Goal: Information Seeking & Learning: Learn about a topic

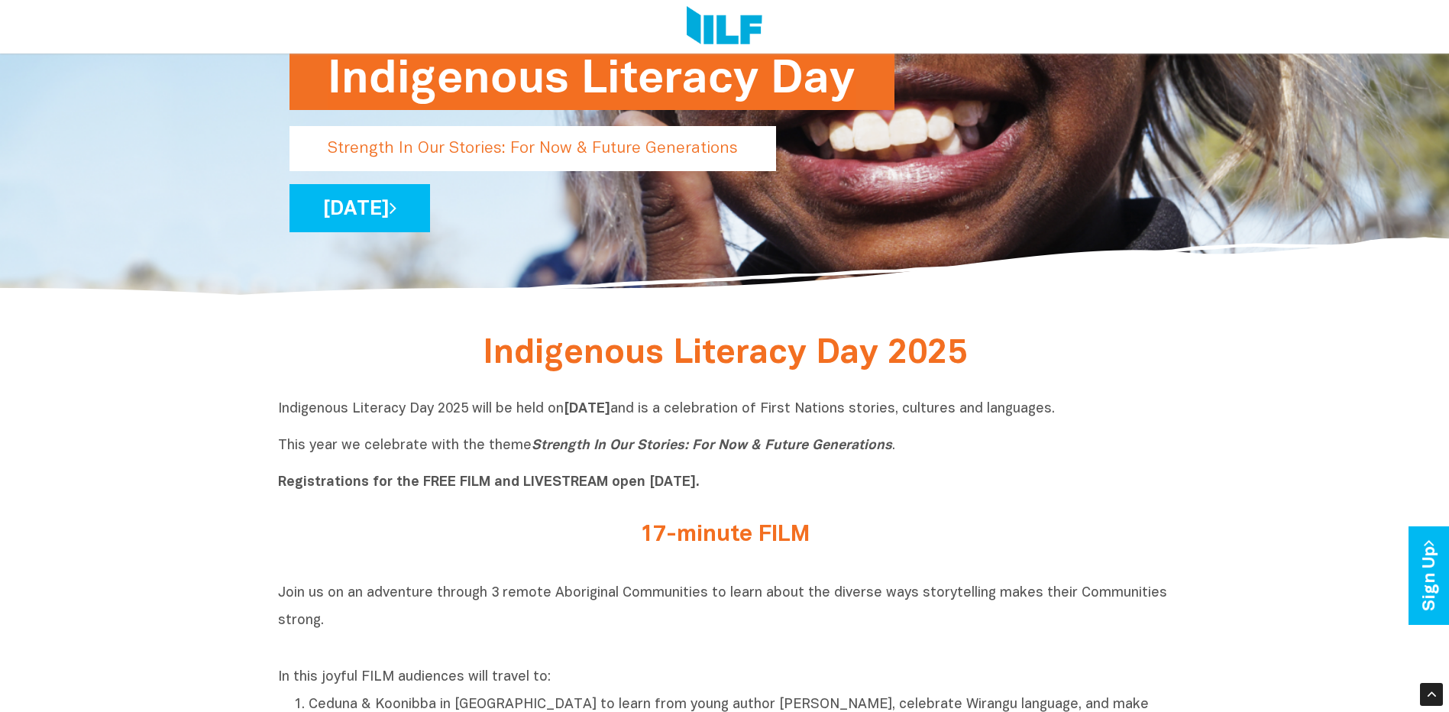
scroll to position [382, 0]
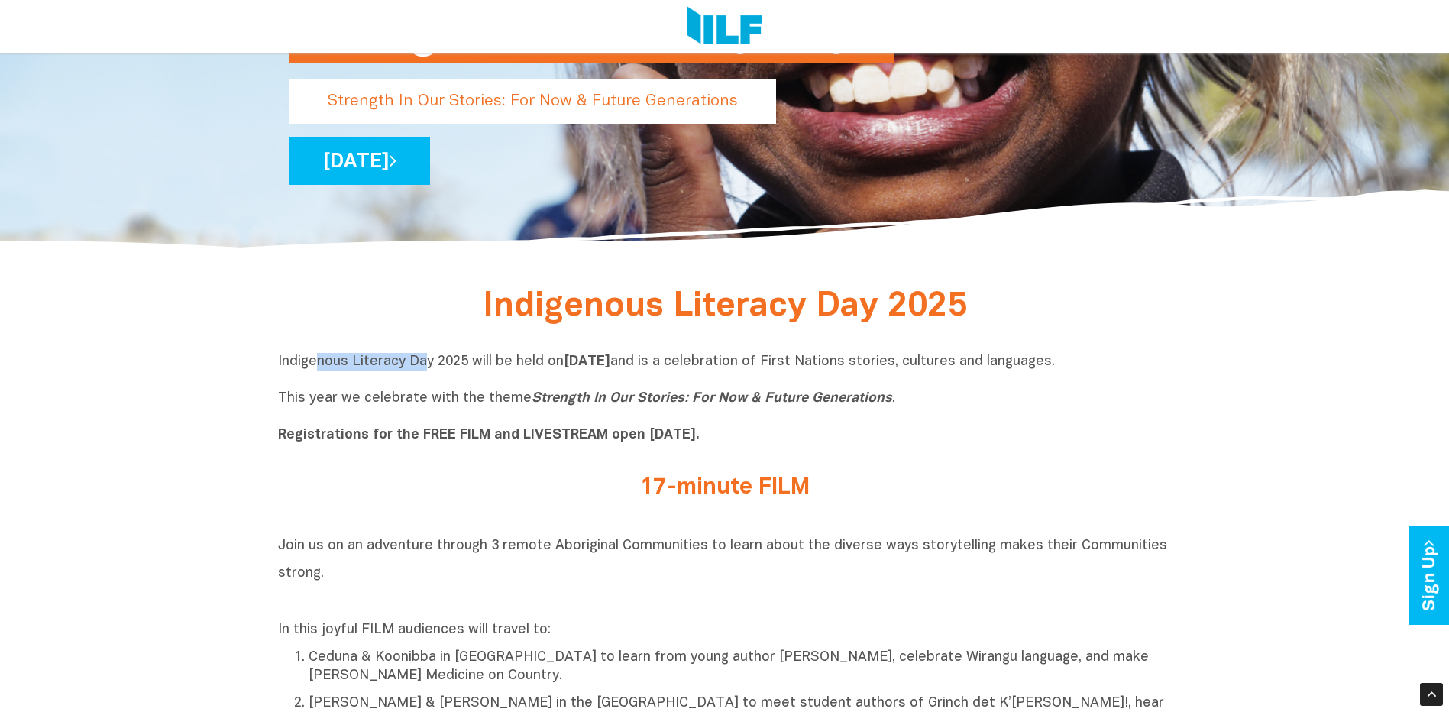
drag, startPoint x: 319, startPoint y: 366, endPoint x: 430, endPoint y: 367, distance: 110.8
click at [425, 365] on p "Indigenous Literacy Day 2025 will be held [DATE][DATE] and is a celebration of …" at bounding box center [725, 399] width 894 height 92
drag, startPoint x: 430, startPoint y: 367, endPoint x: 526, endPoint y: 365, distance: 96.3
click at [526, 365] on p "Indigenous Literacy Day 2025 will be held [DATE][DATE] and is a celebration of …" at bounding box center [725, 399] width 894 height 92
drag, startPoint x: 526, startPoint y: 365, endPoint x: 588, endPoint y: 360, distance: 62.1
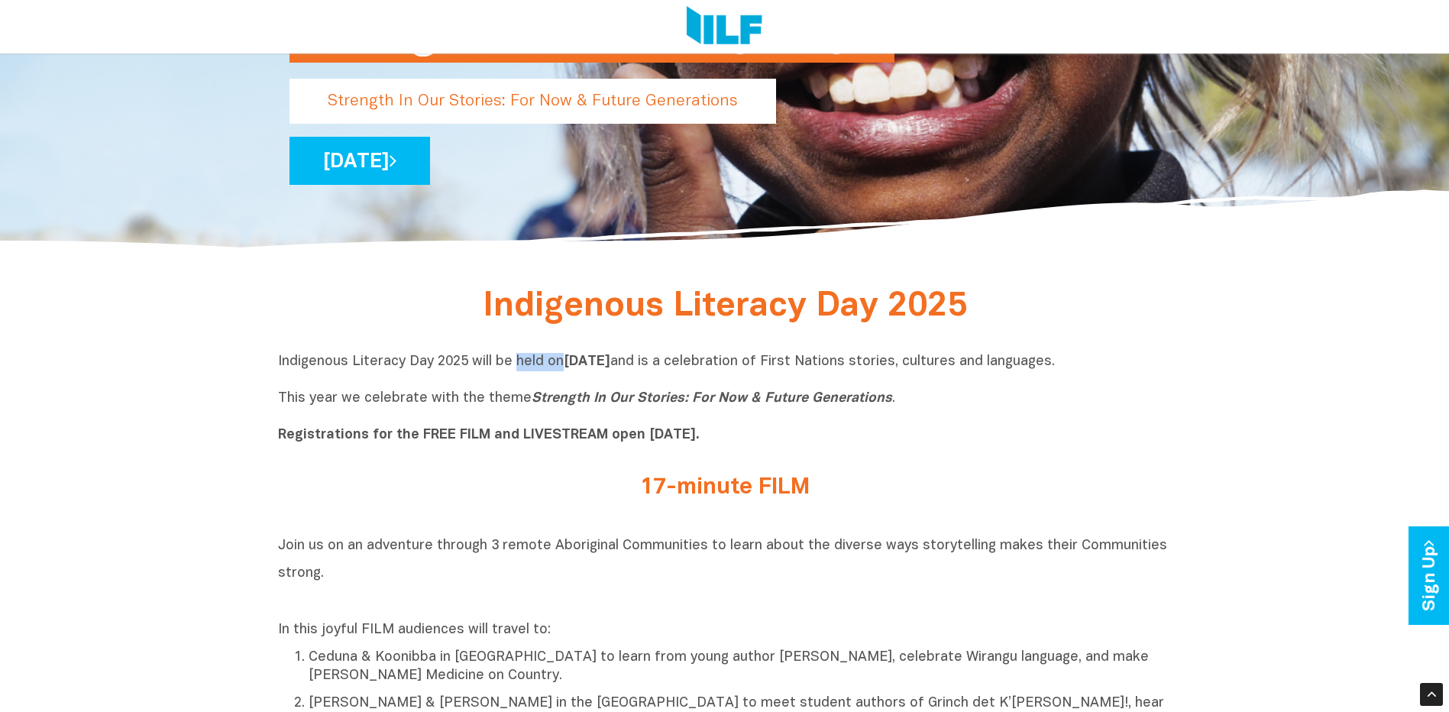
click at [588, 360] on p "Indigenous Literacy Day 2025 will be held [DATE][DATE] and is a celebration of …" at bounding box center [725, 399] width 894 height 92
drag, startPoint x: 588, startPoint y: 360, endPoint x: 675, endPoint y: 360, distance: 86.3
click at [610, 360] on b "[DATE]" at bounding box center [587, 361] width 47 height 13
drag, startPoint x: 682, startPoint y: 358, endPoint x: 766, endPoint y: 358, distance: 84.0
click at [762, 357] on p "Indigenous Literacy Day 2025 will be held [DATE][DATE] and is a celebration of …" at bounding box center [725, 399] width 894 height 92
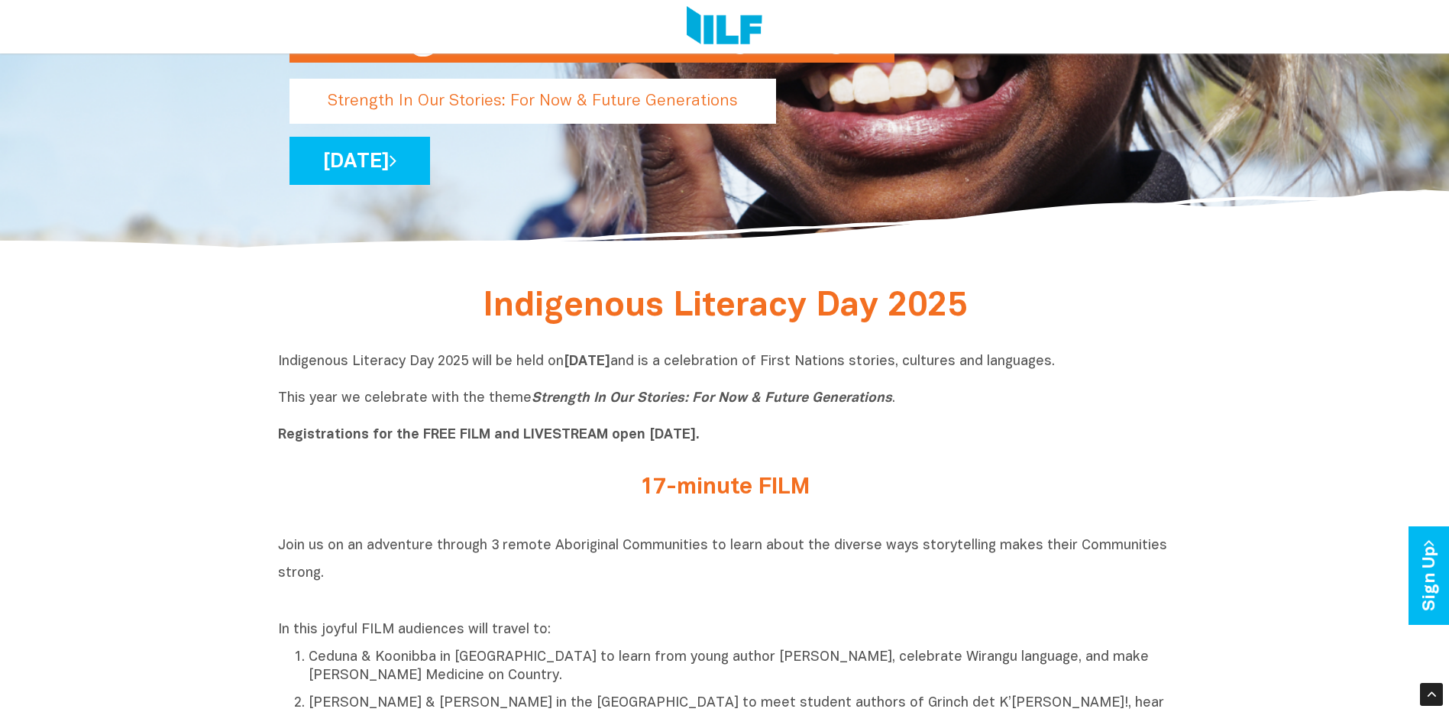
drag, startPoint x: 766, startPoint y: 358, endPoint x: 919, endPoint y: 362, distance: 152.9
click at [952, 361] on p "Indigenous Literacy Day 2025 will be held [DATE][DATE] and is a celebration of …" at bounding box center [725, 399] width 894 height 92
drag, startPoint x: 308, startPoint y: 397, endPoint x: 373, endPoint y: 400, distance: 65.0
click at [373, 400] on p "Indigenous Literacy Day 2025 will be held [DATE][DATE] and is a celebration of …" at bounding box center [725, 399] width 894 height 92
click at [534, 405] on icon "Strength In Our Stories: For Now & Future Generations" at bounding box center [712, 398] width 361 height 13
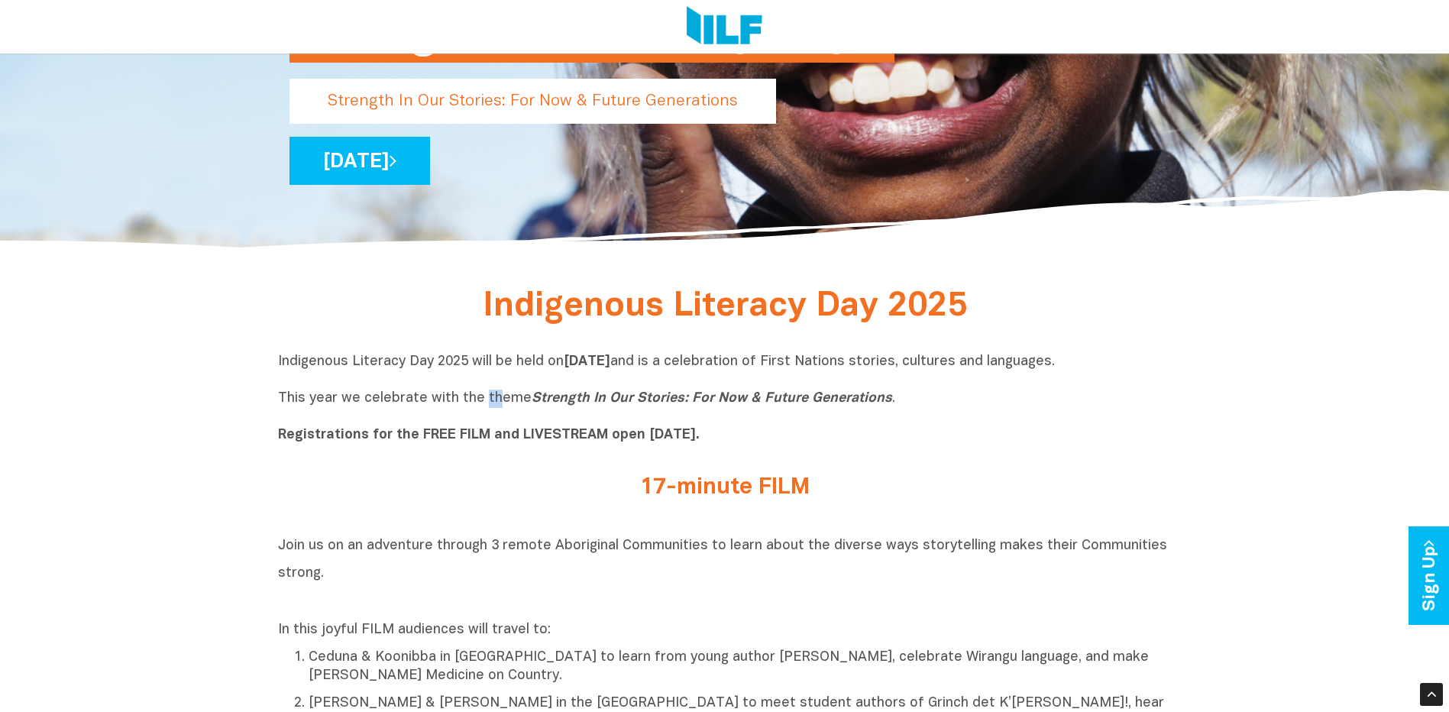
drag, startPoint x: 482, startPoint y: 406, endPoint x: 592, endPoint y: 406, distance: 110.0
click at [581, 406] on p "Indigenous Literacy Day 2025 will be held [DATE][DATE] and is a celebration of …" at bounding box center [725, 399] width 894 height 92
drag, startPoint x: 592, startPoint y: 406, endPoint x: 766, endPoint y: 393, distance: 174.6
click at [766, 393] on icon "Strength In Our Stories: For Now & Future Generations" at bounding box center [712, 398] width 361 height 13
click at [639, 403] on icon "Strength In Our Stories: For Now & Future Generations" at bounding box center [712, 398] width 361 height 13
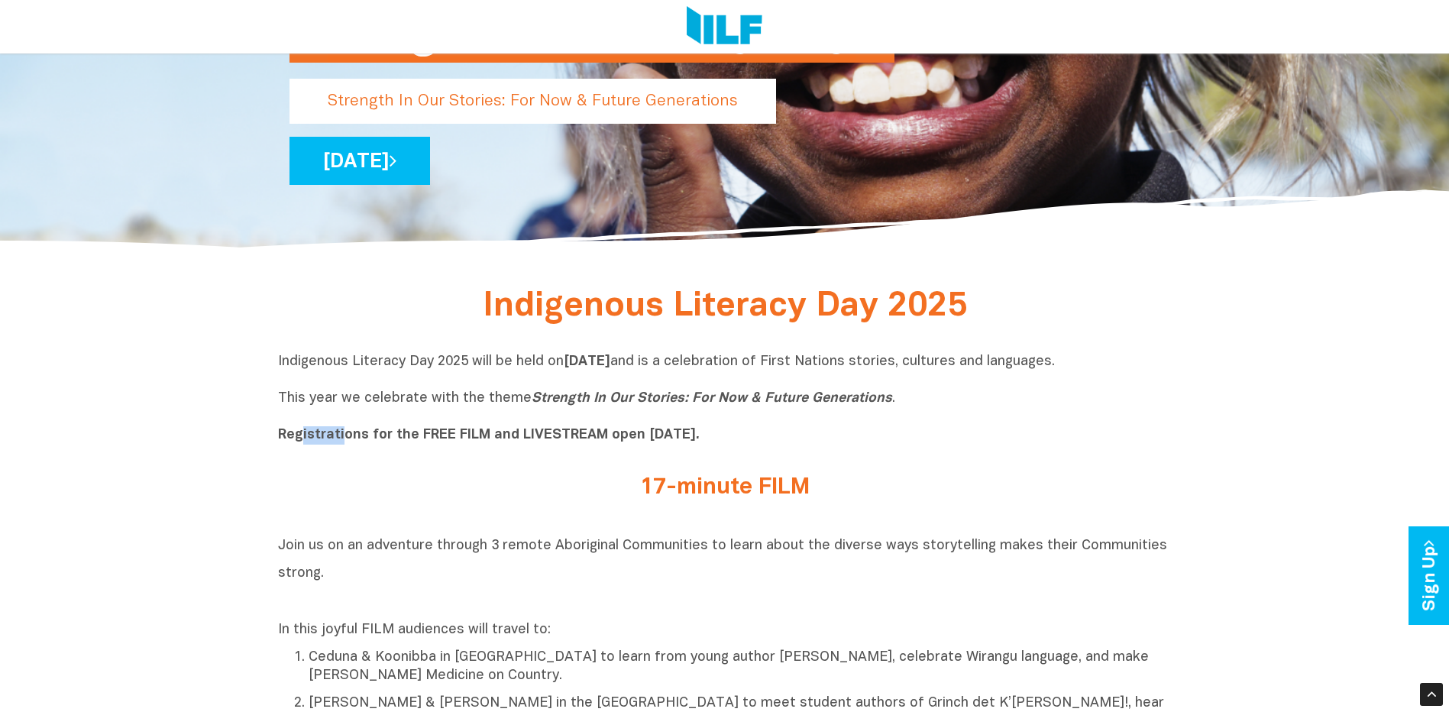
drag, startPoint x: 304, startPoint y: 434, endPoint x: 371, endPoint y: 434, distance: 67.2
click at [349, 434] on b "Registrations for the FREE FILM and LIVESTREAM open [DATE]." at bounding box center [489, 435] width 422 height 13
drag, startPoint x: 371, startPoint y: 434, endPoint x: 518, endPoint y: 437, distance: 146.7
click at [518, 437] on b "Registrations for the FREE FILM and LIVESTREAM open [DATE]." at bounding box center [489, 435] width 422 height 13
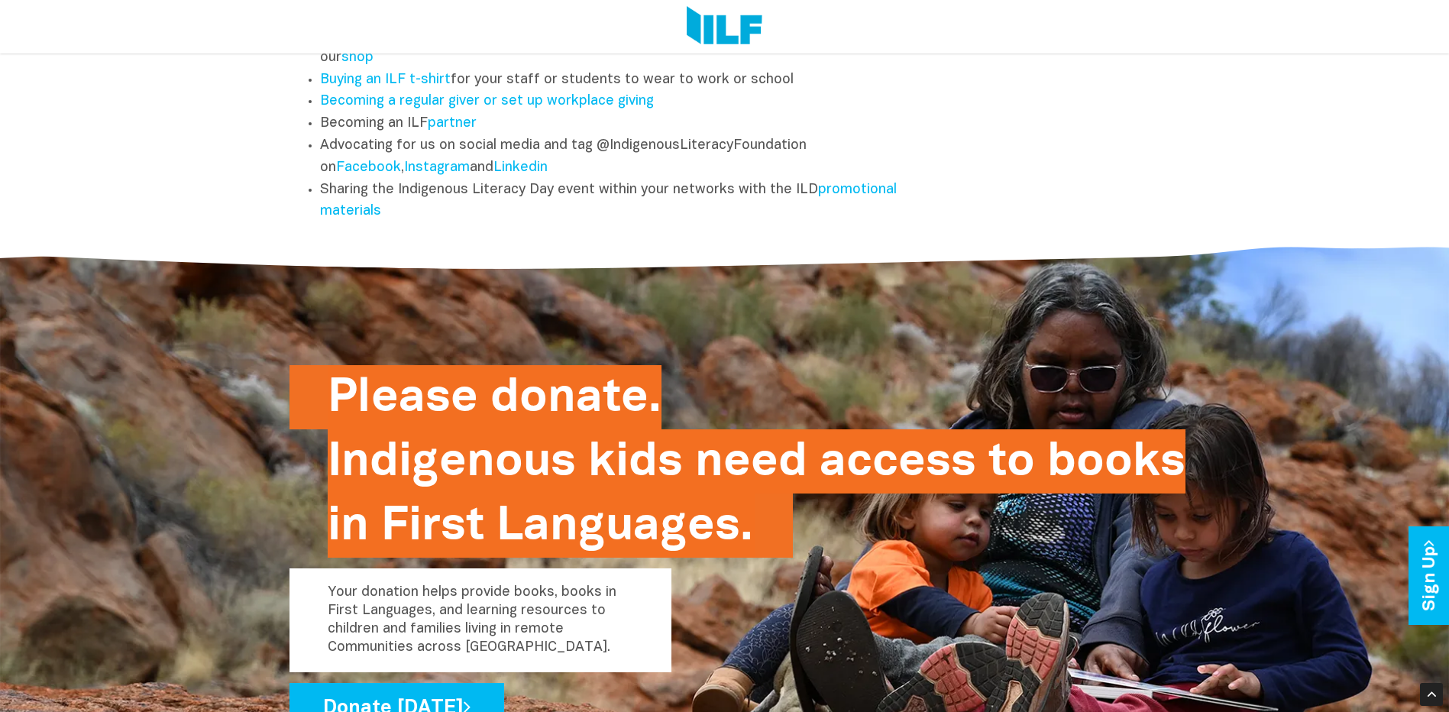
scroll to position [2292, 0]
